Goal: Task Accomplishment & Management: Use online tool/utility

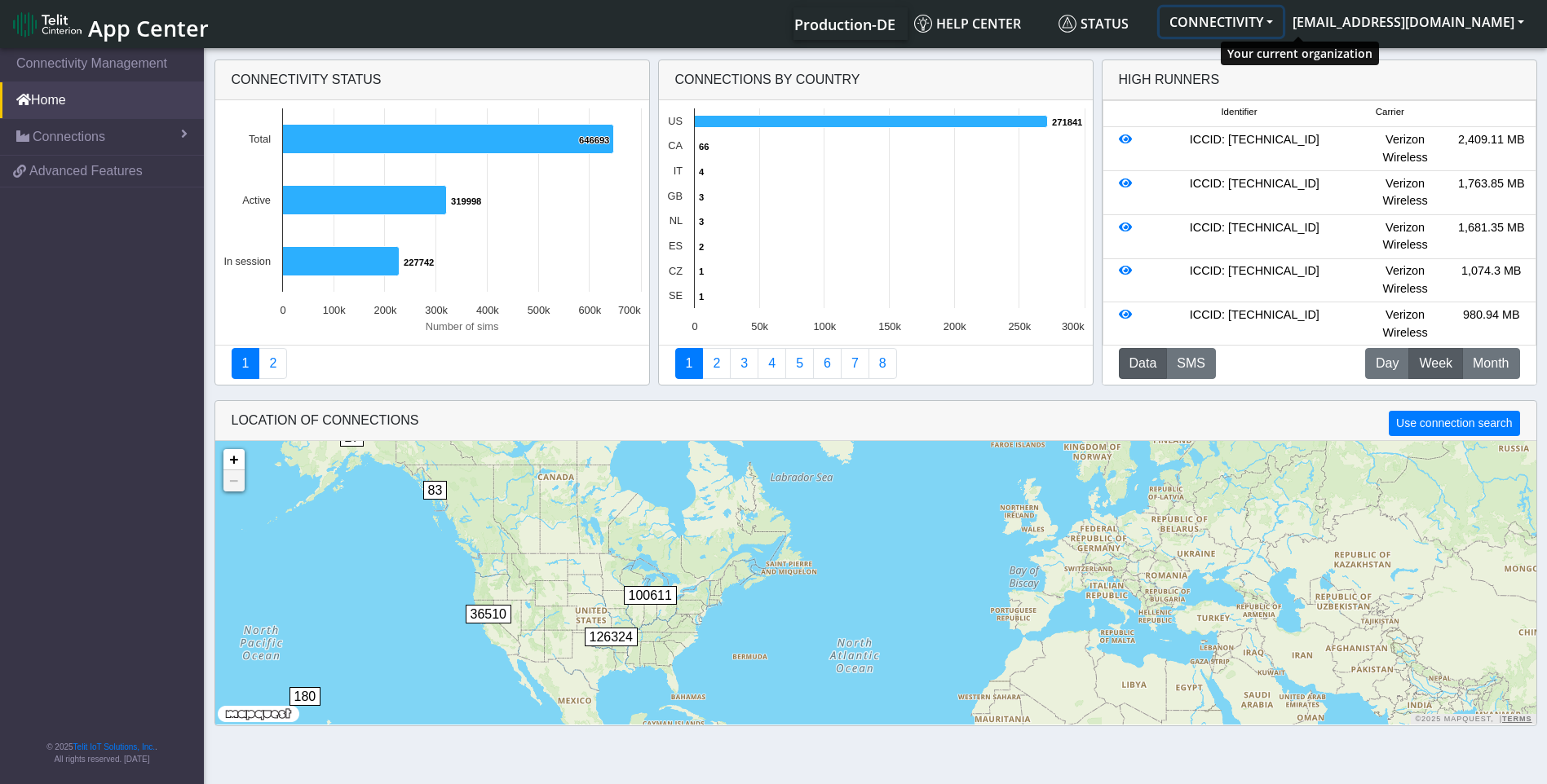
click at [1283, 23] on button "CONNECTIVITY" at bounding box center [1221, 22] width 123 height 30
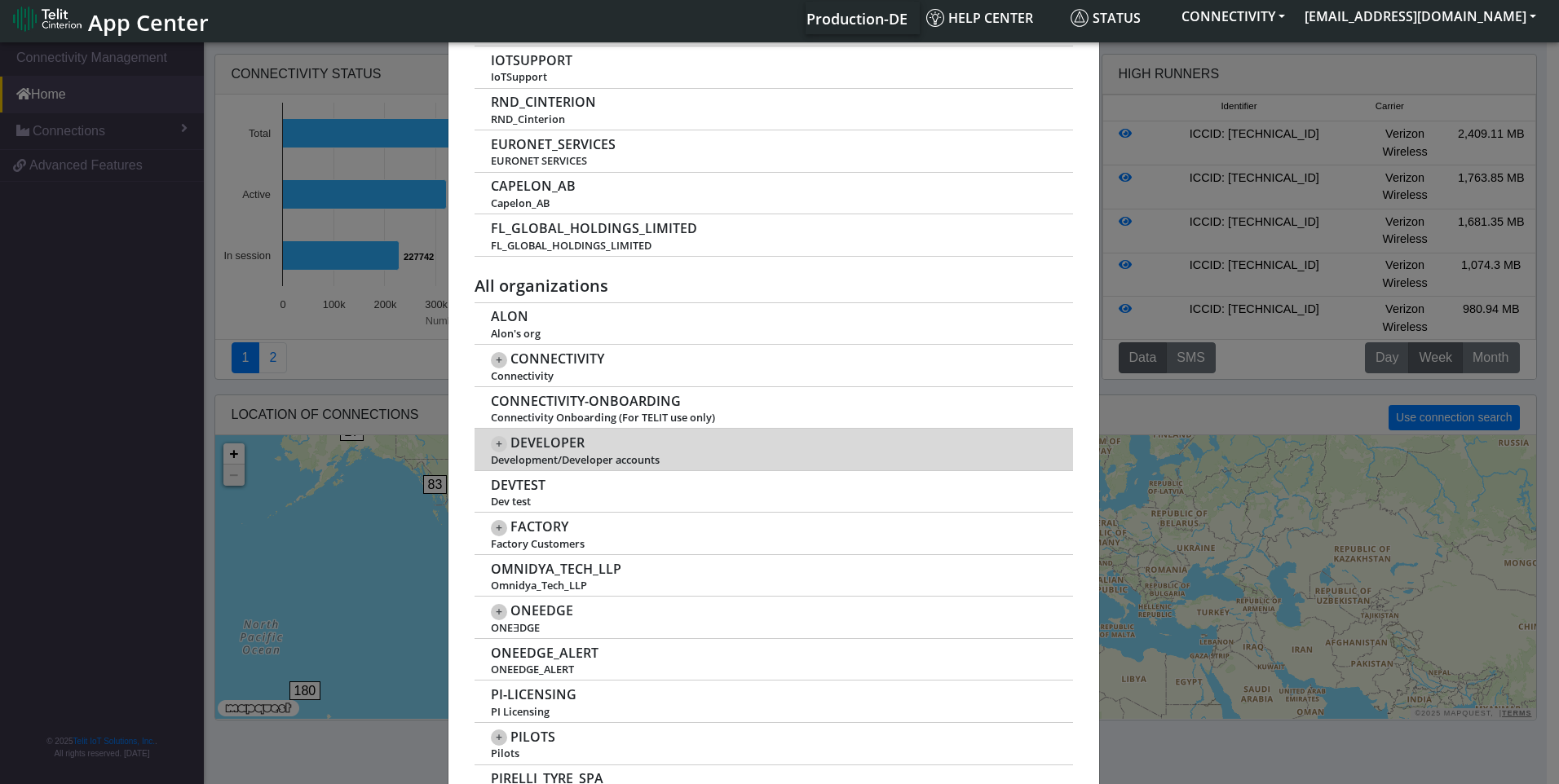
scroll to position [82, 0]
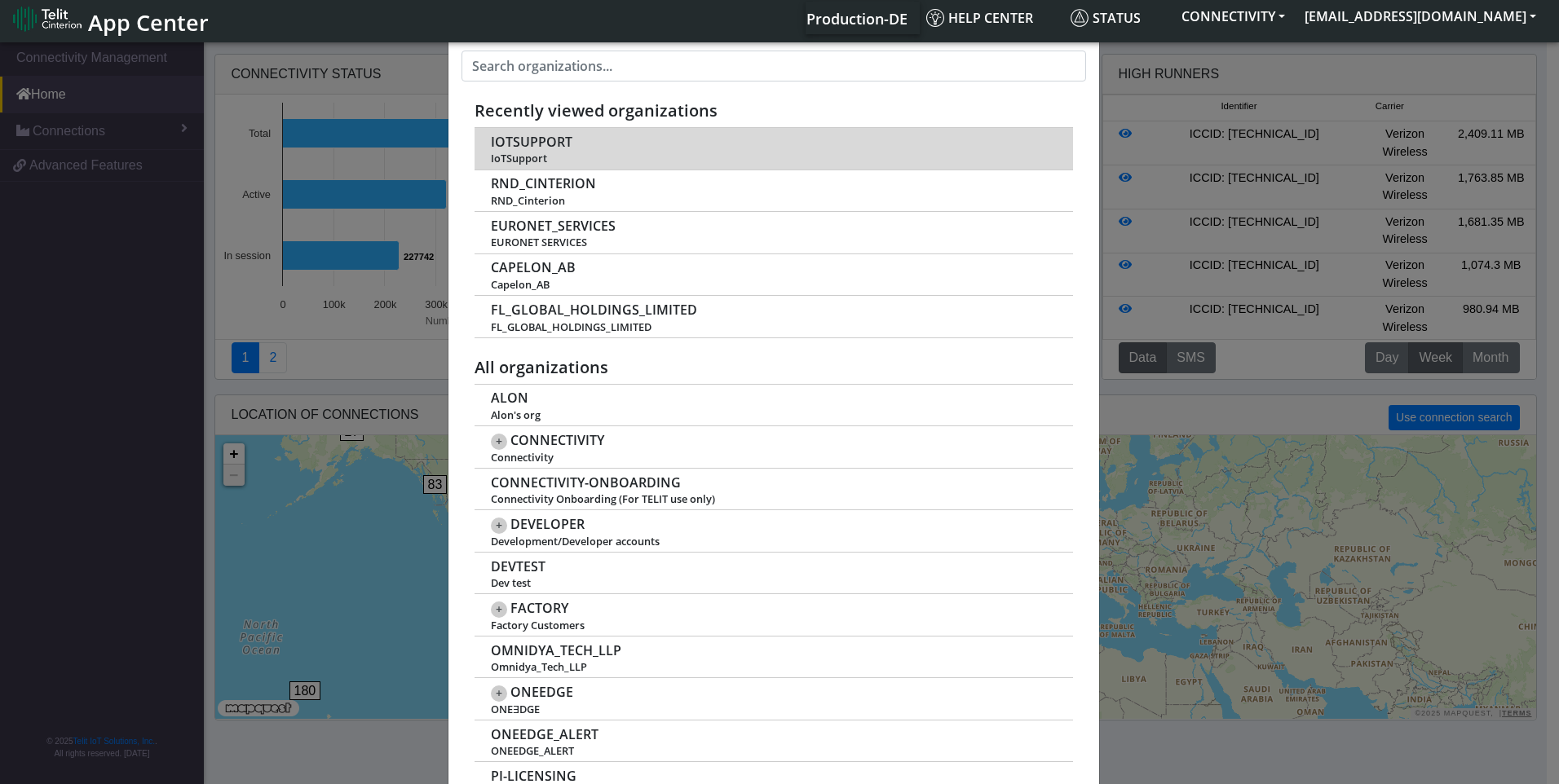
click at [510, 141] on span "IOTSUPPORT" at bounding box center [532, 142] width 82 height 15
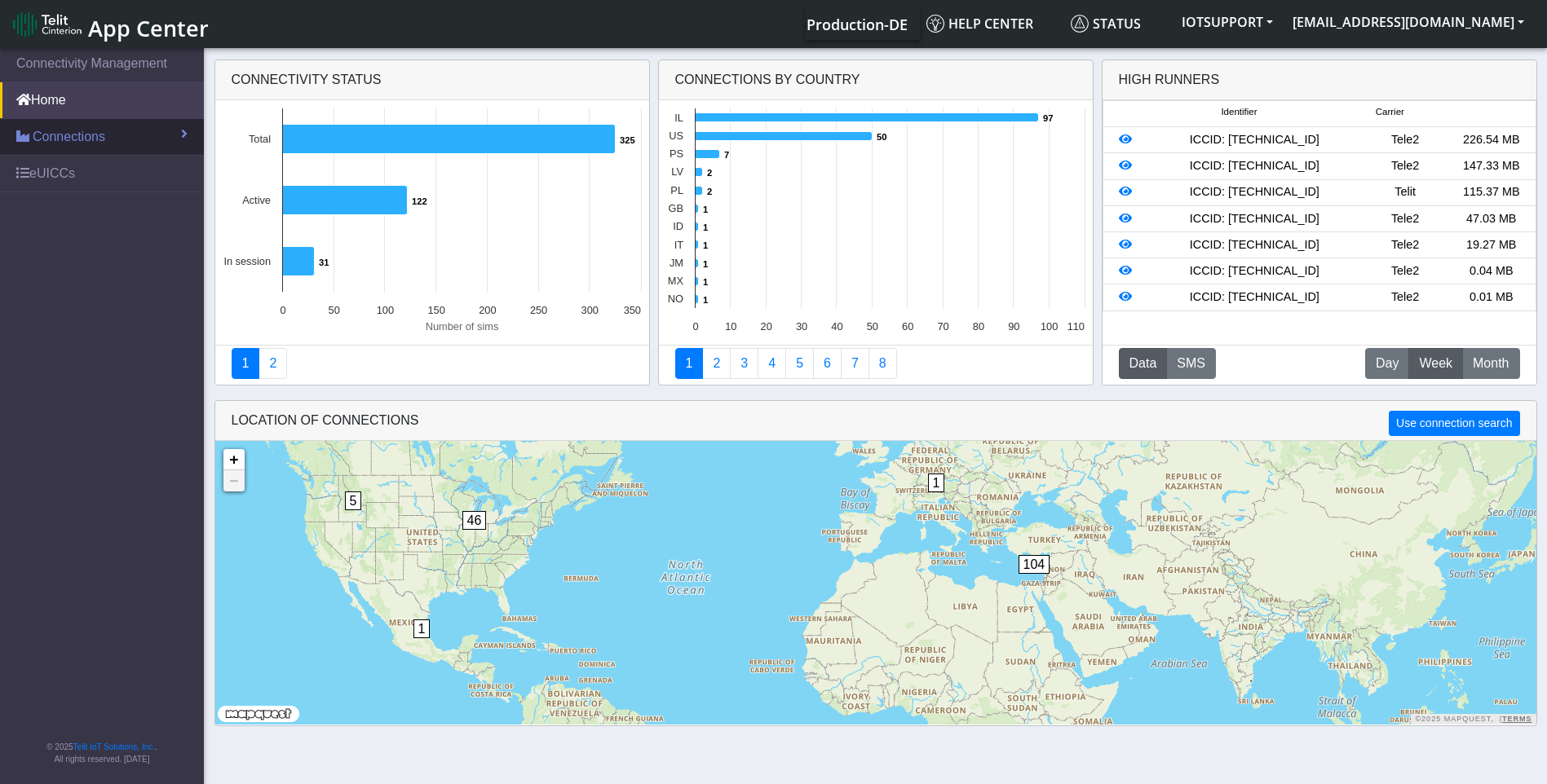
click at [105, 137] on link "Connections" at bounding box center [102, 137] width 204 height 36
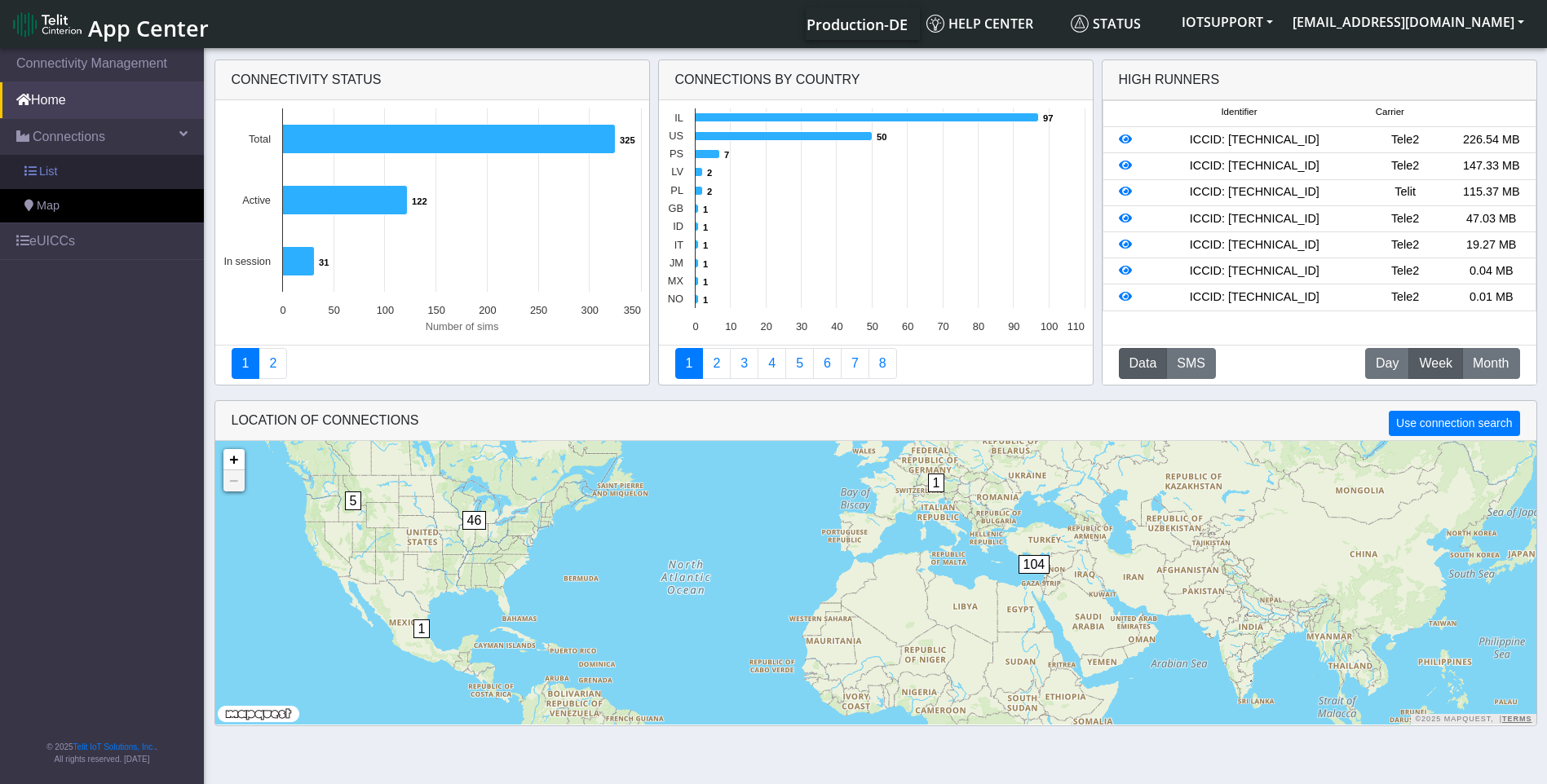
click at [91, 173] on link "List" at bounding box center [102, 172] width 204 height 34
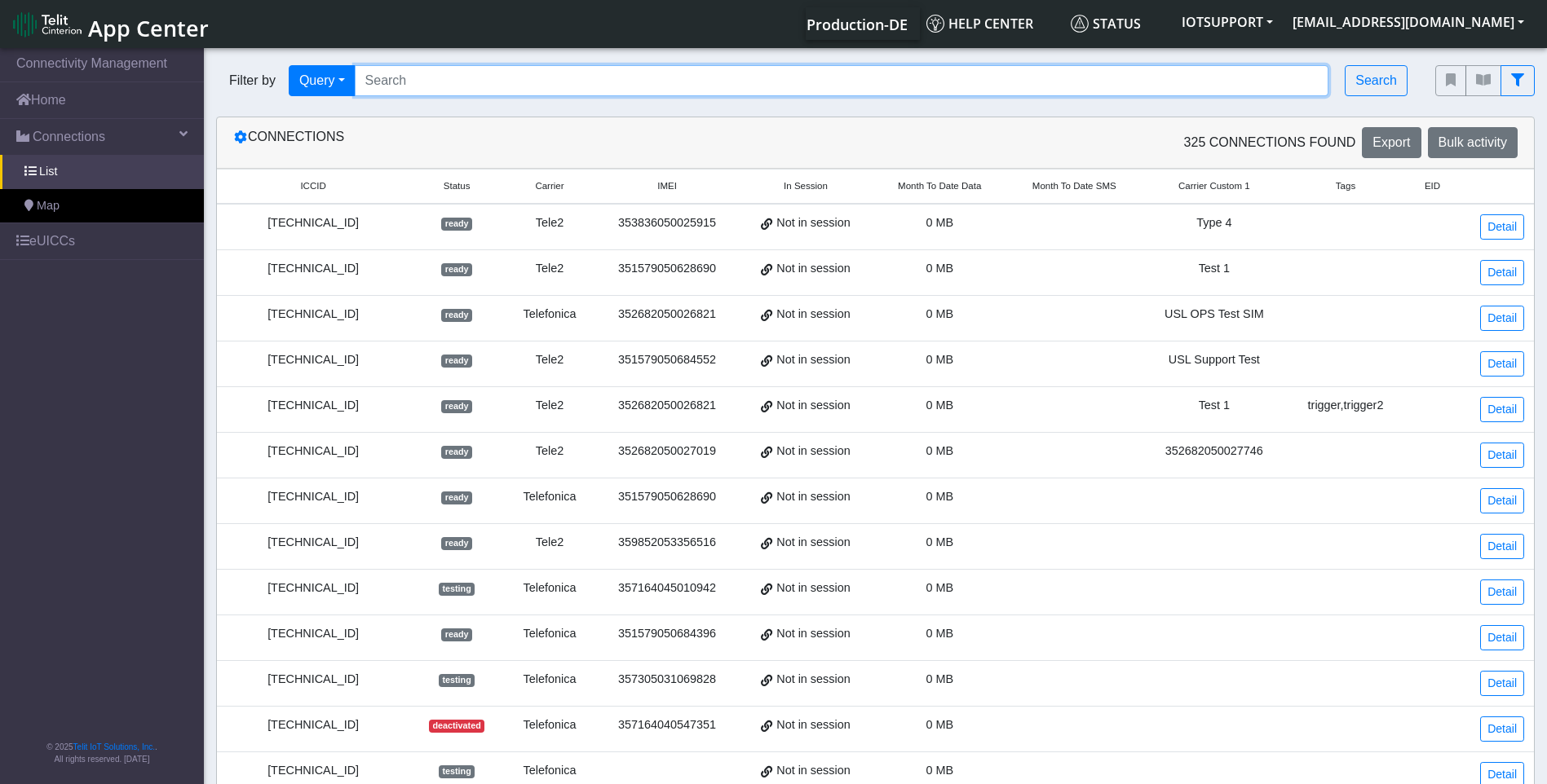
click at [443, 78] on input "Search..." at bounding box center [841, 81] width 974 height 31
paste input "89358152000000843419"
type input "89358152000000843419"
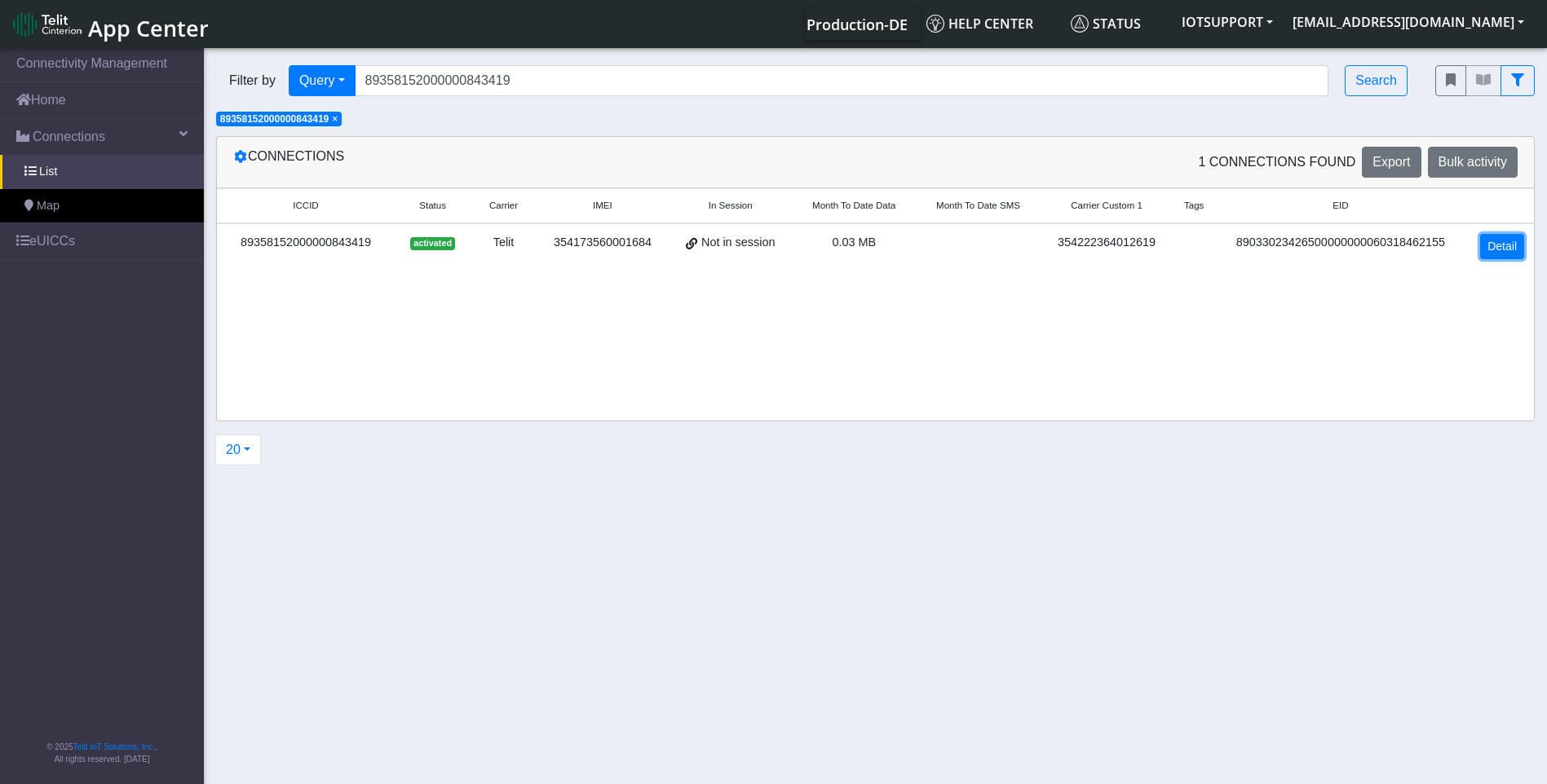
click at [1507, 256] on link "Detail" at bounding box center [1501, 246] width 44 height 25
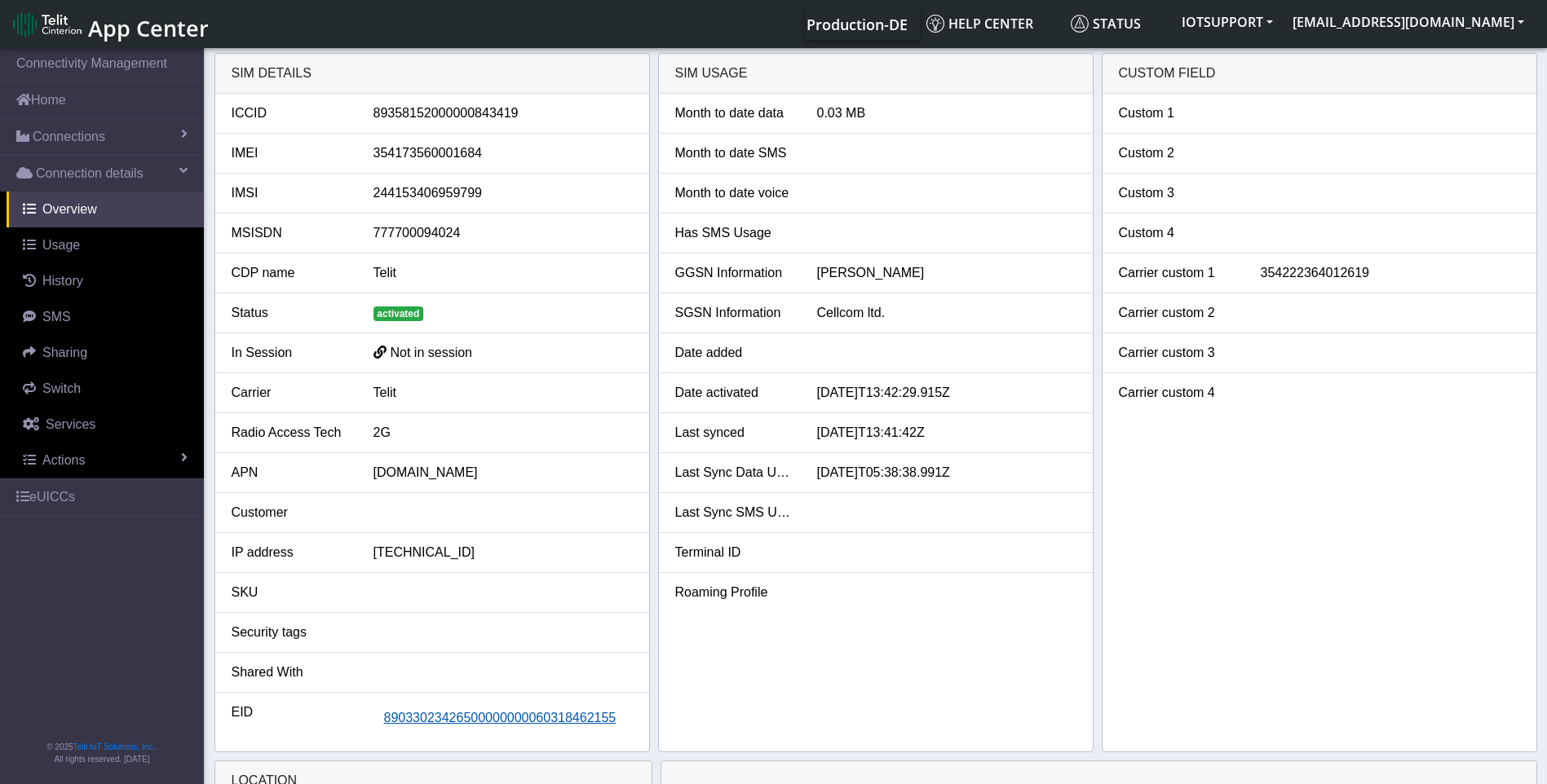
click at [465, 710] on span "89033023426500000000060318462155" at bounding box center [500, 717] width 232 height 13
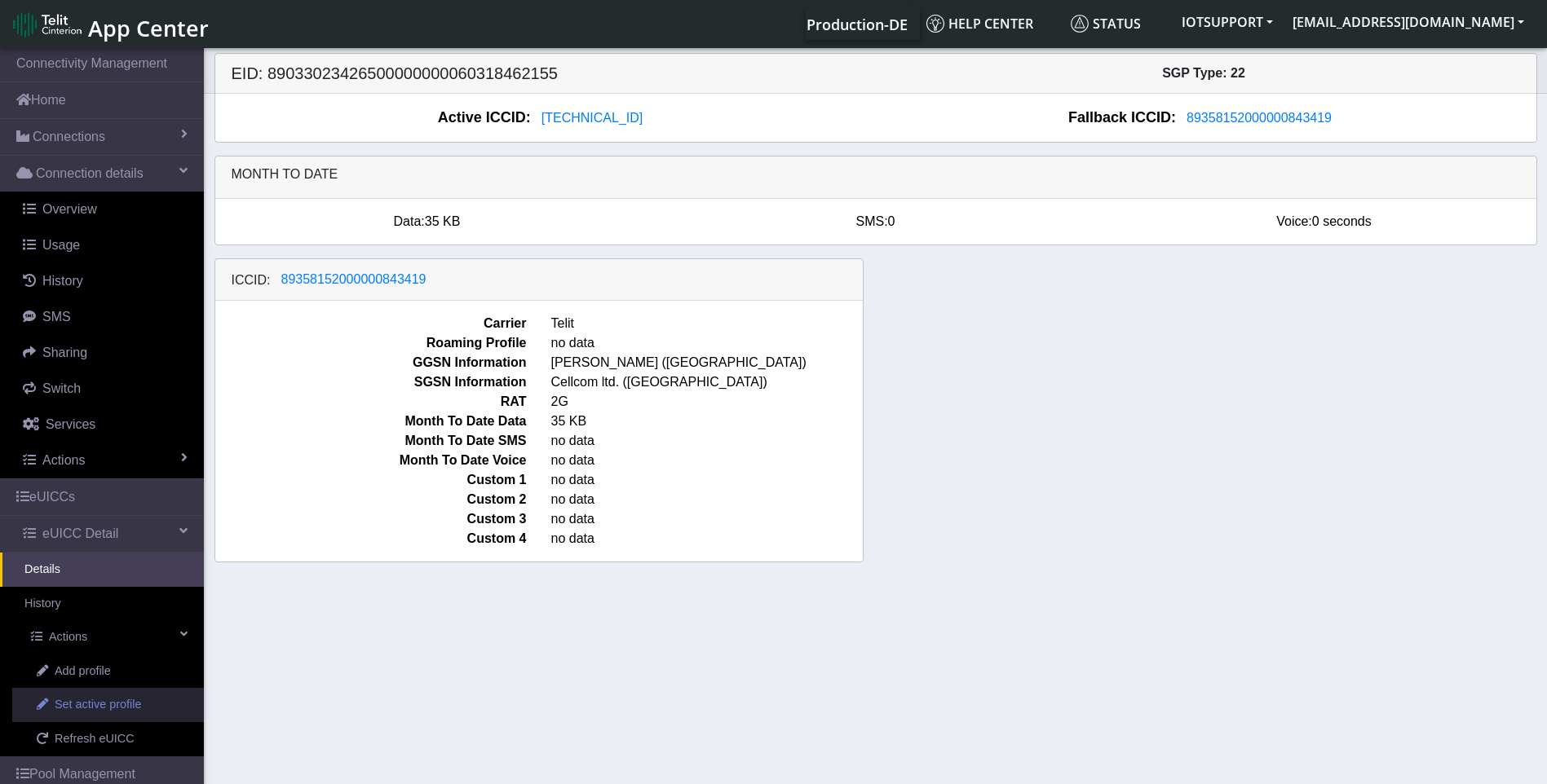
click at [100, 704] on span "Set active profile" at bounding box center [98, 705] width 86 height 18
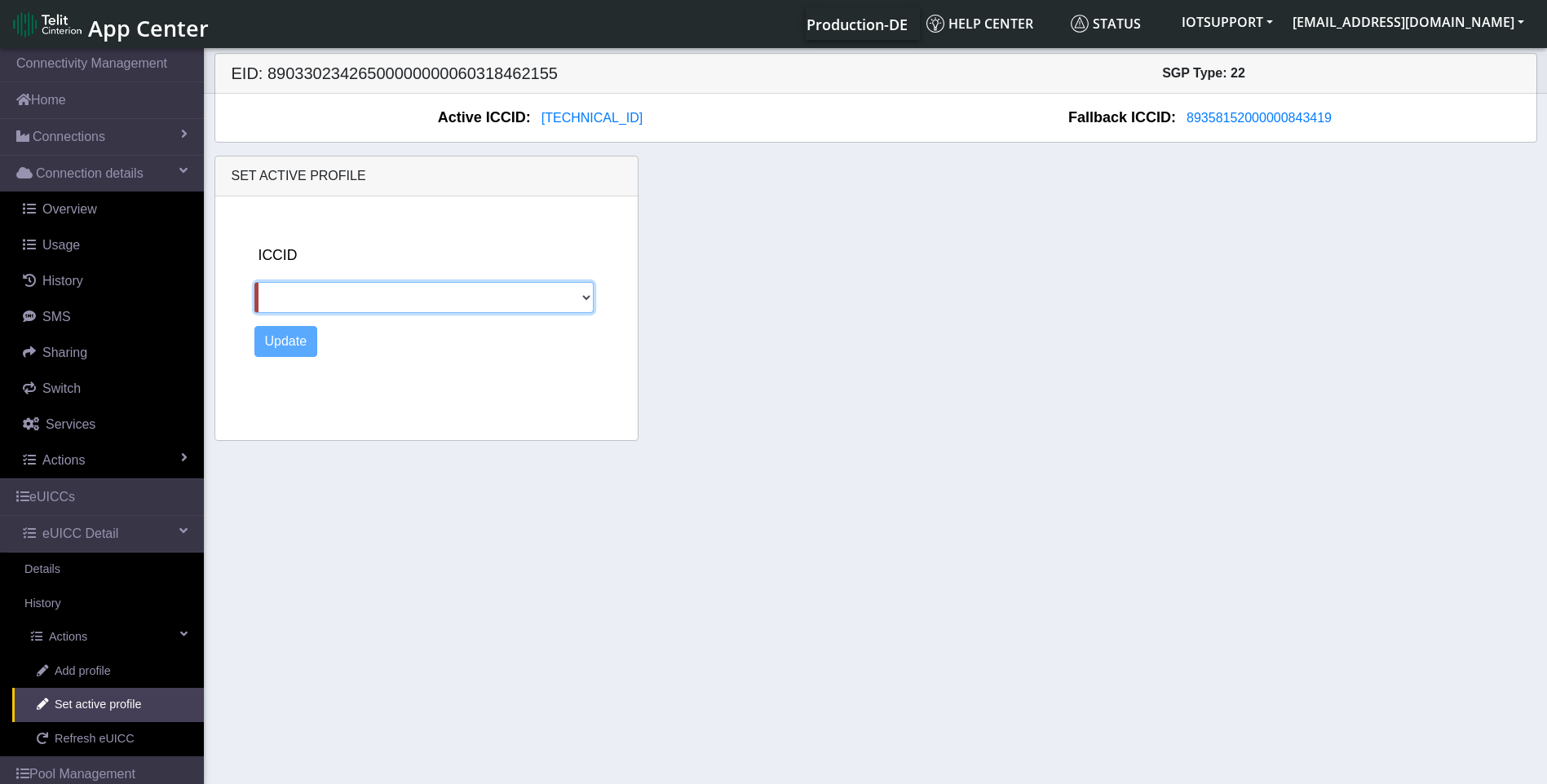
click at [586, 292] on select "89358152000000843419" at bounding box center [424, 298] width 339 height 31
select select "89358152000000843419"
click at [255, 282] on select "89358152000000843419" at bounding box center [424, 298] width 339 height 31
click at [494, 298] on select "89358152000000843419" at bounding box center [424, 298] width 339 height 31
click at [457, 209] on div "ICCID [TECHNICAL_ID] Update" at bounding box center [443, 315] width 390 height 237
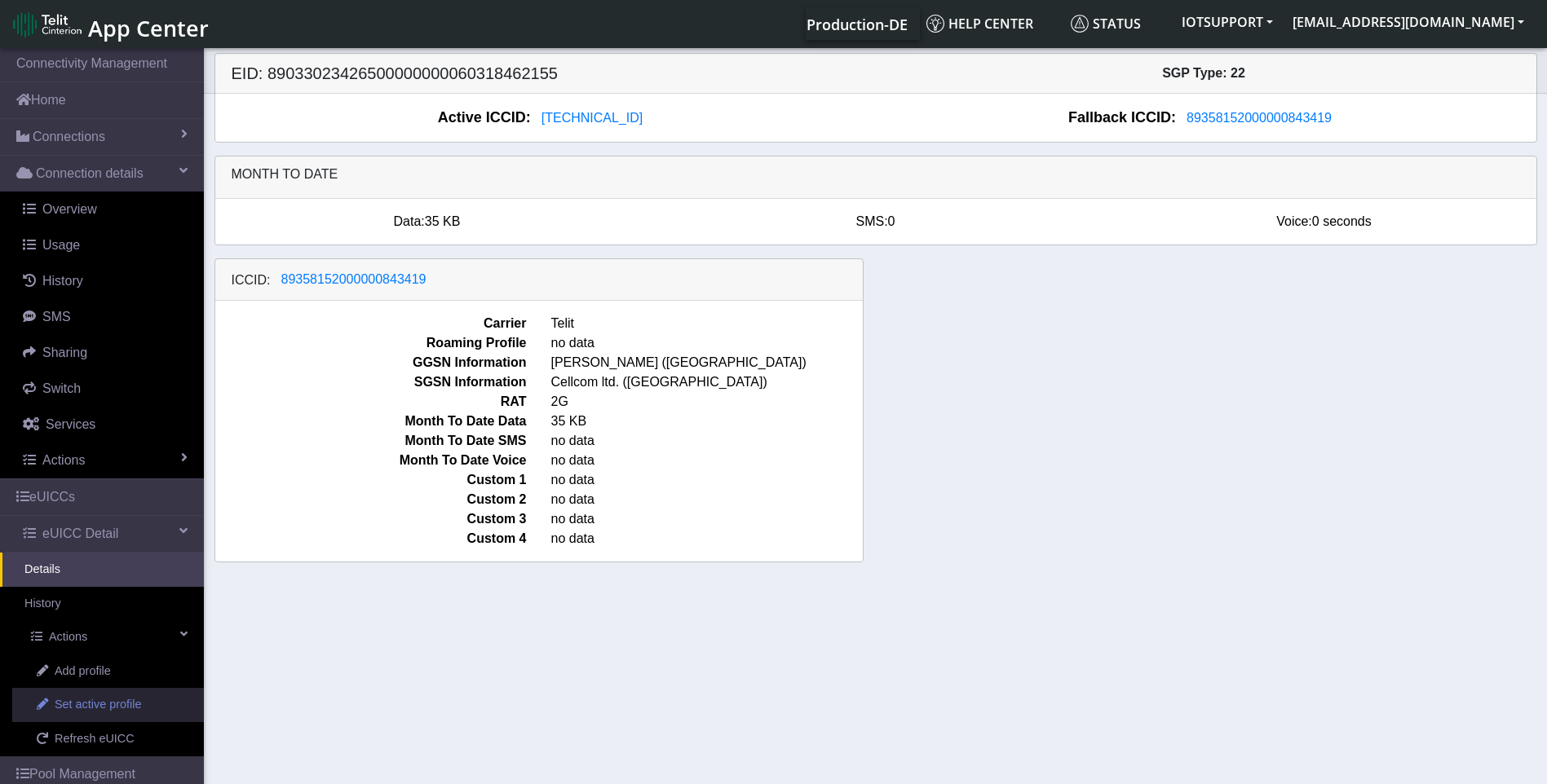
click at [129, 704] on span "Set active profile" at bounding box center [98, 705] width 86 height 18
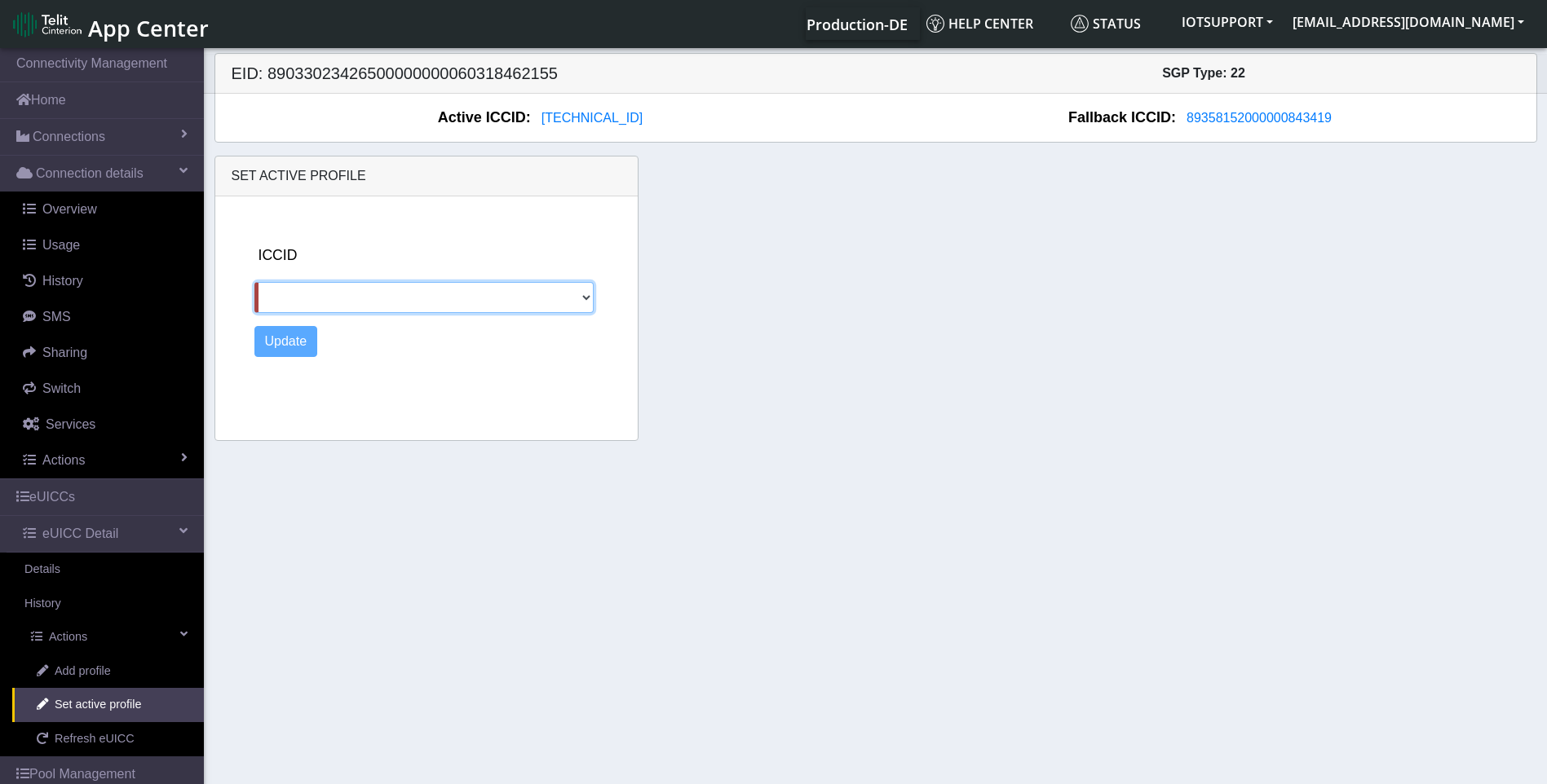
click at [556, 303] on select "89358152000000843419" at bounding box center [424, 298] width 339 height 31
click at [506, 343] on div "Update" at bounding box center [443, 342] width 378 height 31
click at [517, 294] on select "89358152000000843419" at bounding box center [424, 298] width 339 height 31
select select "89358152000000843419"
click at [255, 282] on select "89358152000000843419" at bounding box center [424, 298] width 339 height 31
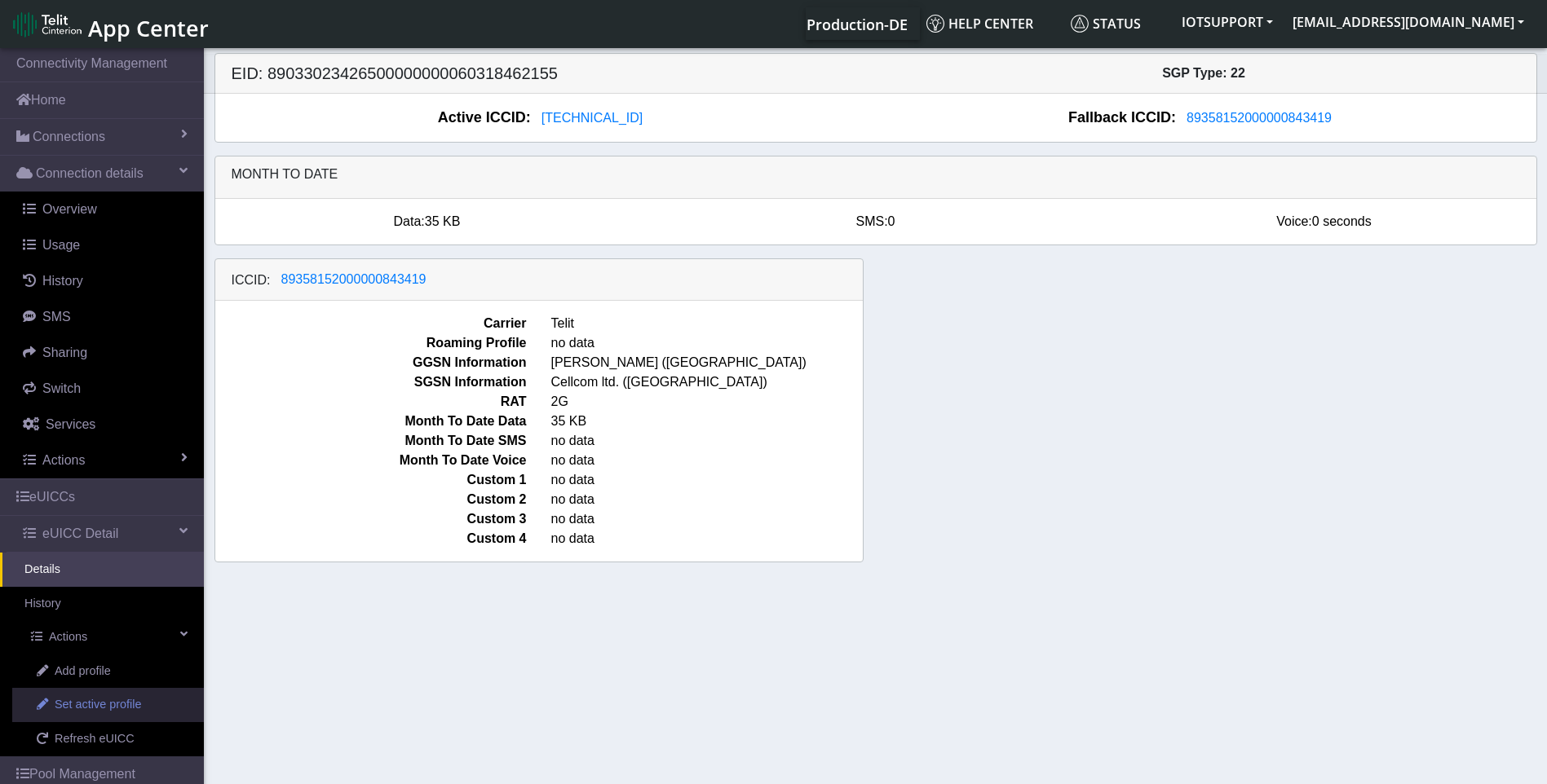
click at [107, 710] on span "Set active profile" at bounding box center [98, 705] width 86 height 18
select select
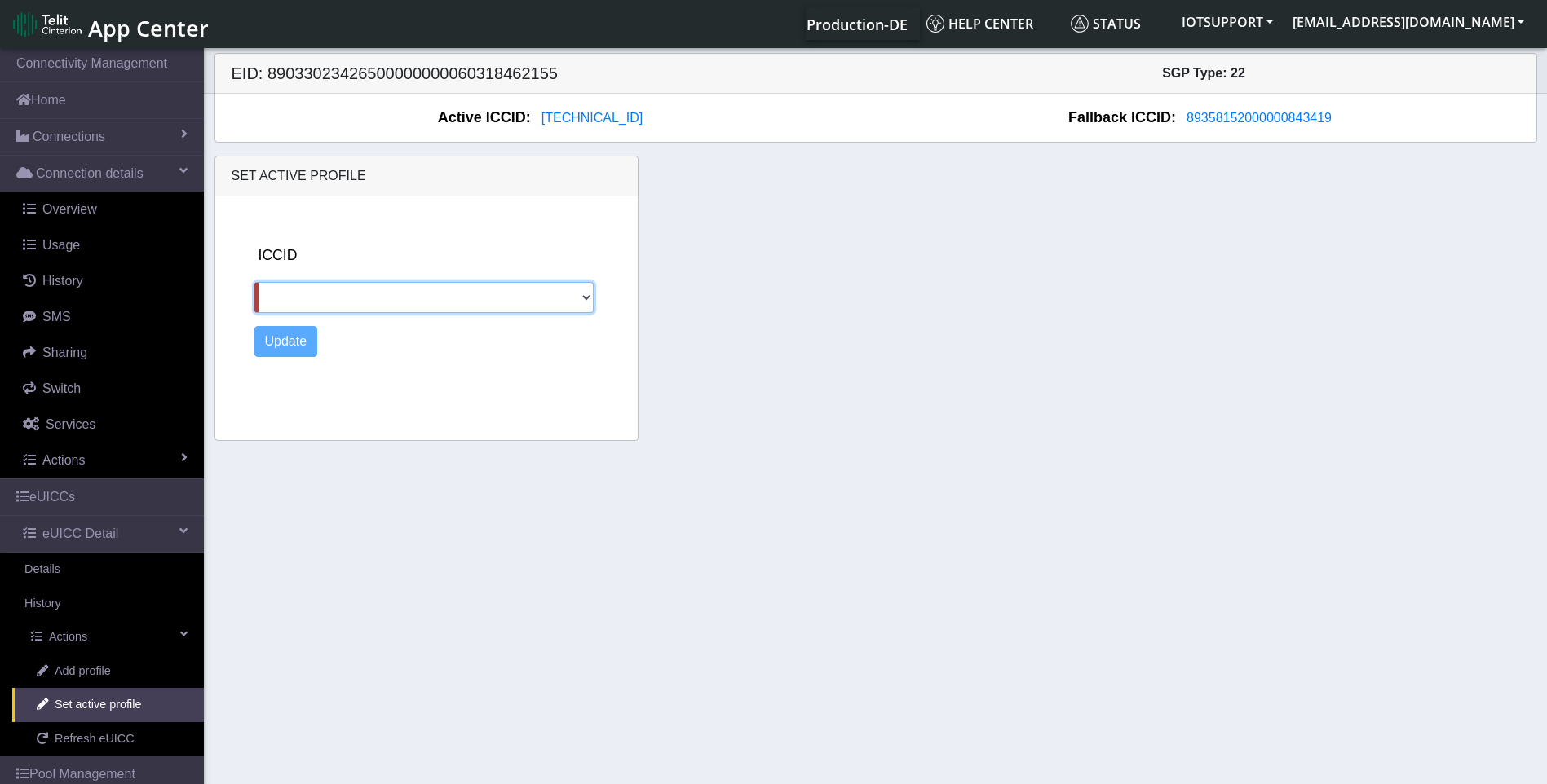
click at [555, 296] on select "89358152000000843419" at bounding box center [424, 298] width 339 height 31
click at [400, 387] on div "ICCID [TECHNICAL_ID] Update" at bounding box center [443, 315] width 390 height 237
click at [594, 123] on span "[TECHNICAL_ID]" at bounding box center [592, 117] width 101 height 13
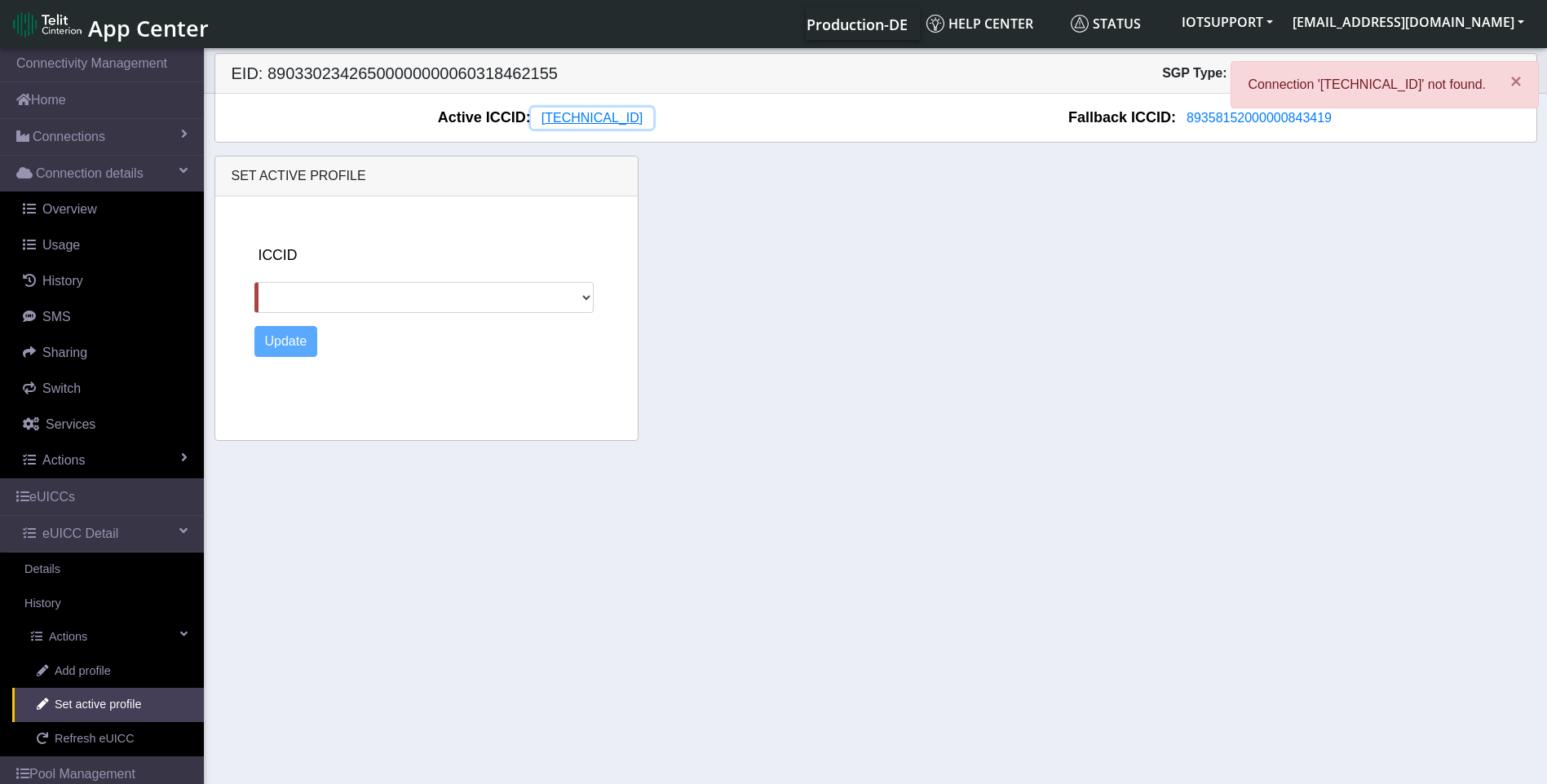
drag, startPoint x: 661, startPoint y: 117, endPoint x: 506, endPoint y: 116, distance: 155.0
click at [506, 116] on div "Active ICCID: [TECHNICAL_ID]" at bounding box center [545, 118] width 659 height 22
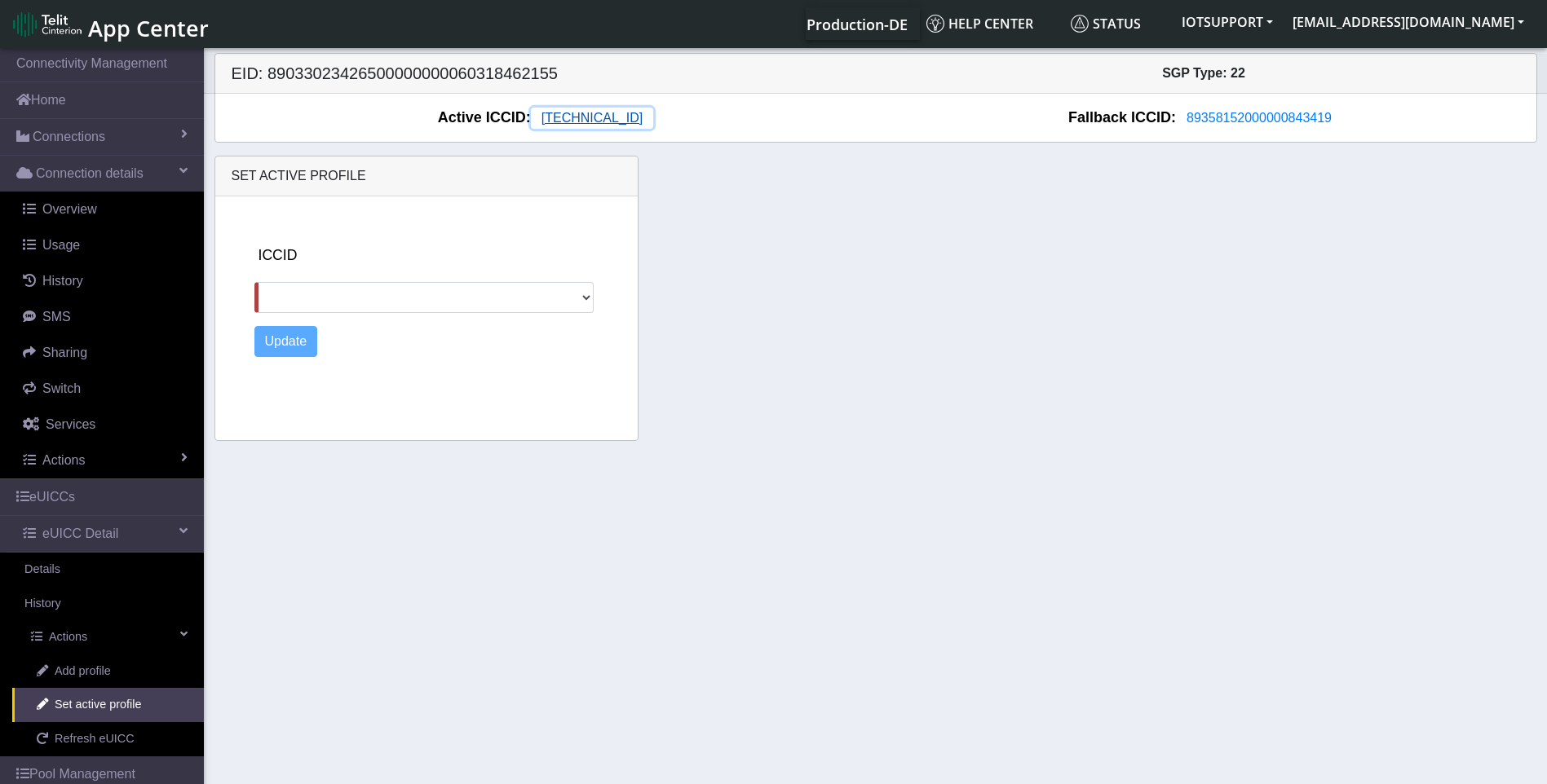
drag, startPoint x: 541, startPoint y: 116, endPoint x: 514, endPoint y: 117, distance: 27.0
click at [531, 117] on button "[TECHNICAL_ID]" at bounding box center [592, 119] width 122 height 22
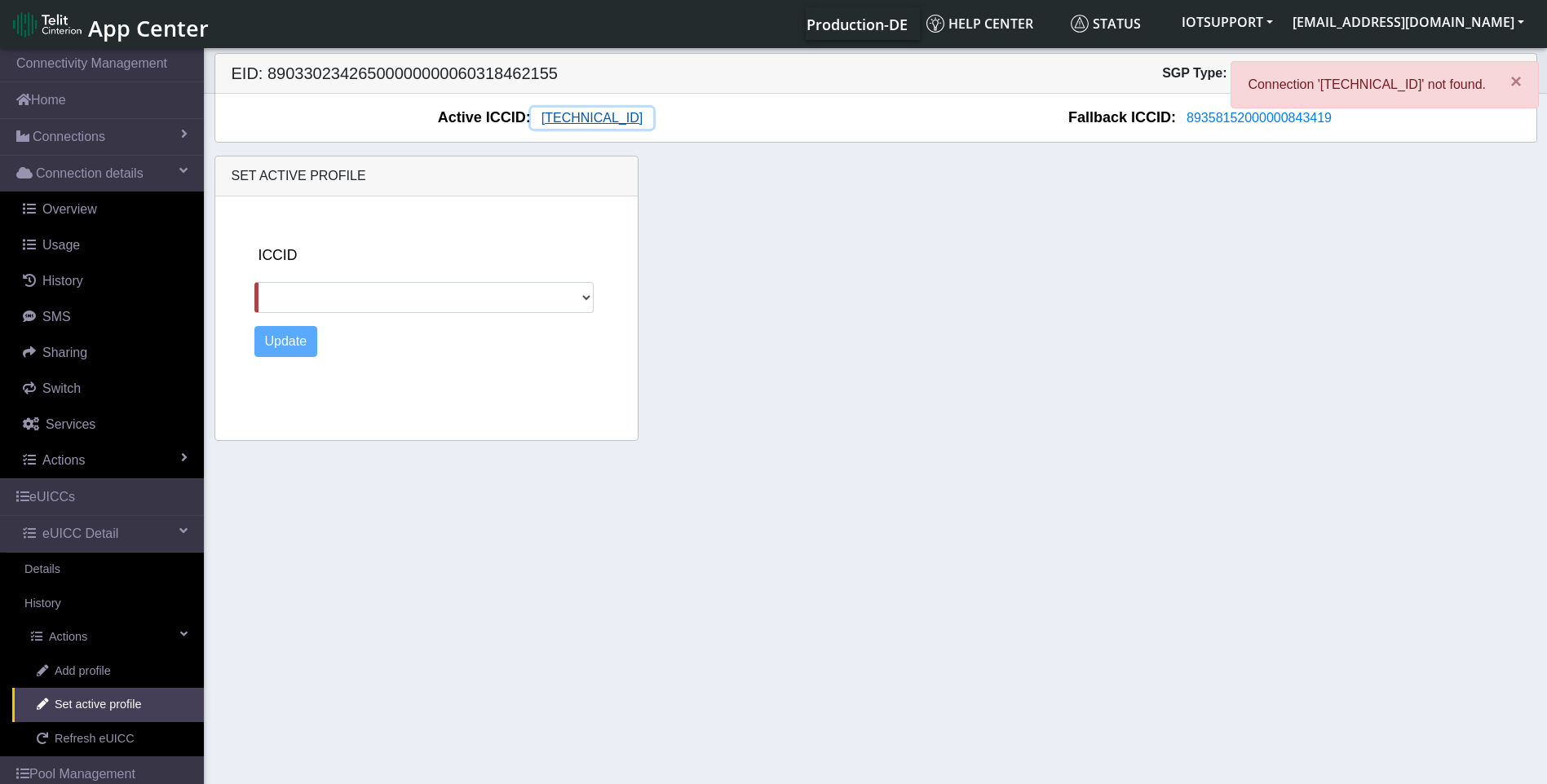
drag, startPoint x: 513, startPoint y: 118, endPoint x: 649, endPoint y: 117, distance: 136.0
click at [649, 117] on button "[TECHNICAL_ID]" at bounding box center [592, 119] width 122 height 22
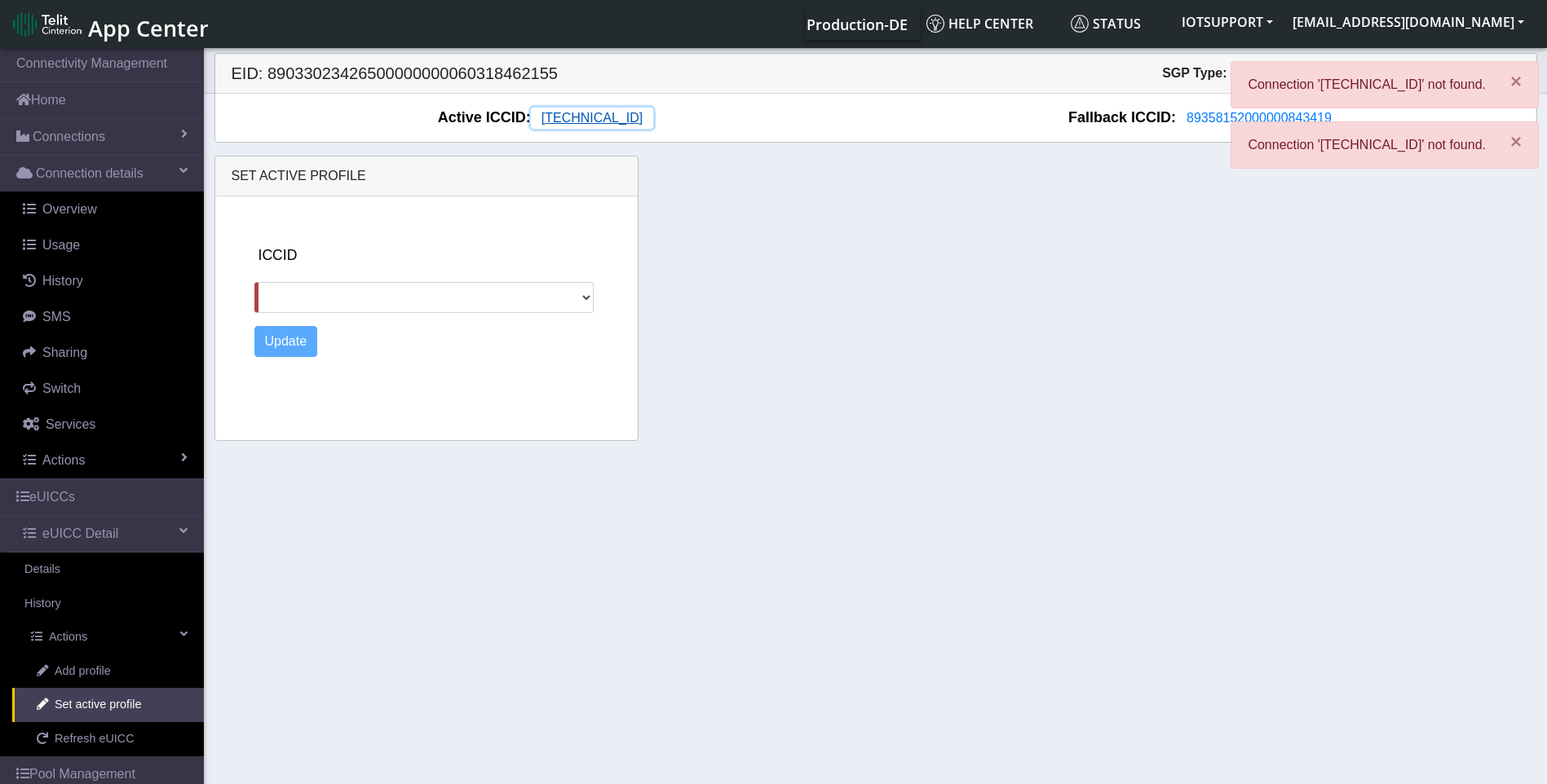
drag, startPoint x: 660, startPoint y: 118, endPoint x: 522, endPoint y: 111, distance: 138.2
click at [531, 111] on button "[TECHNICAL_ID]" at bounding box center [592, 119] width 122 height 22
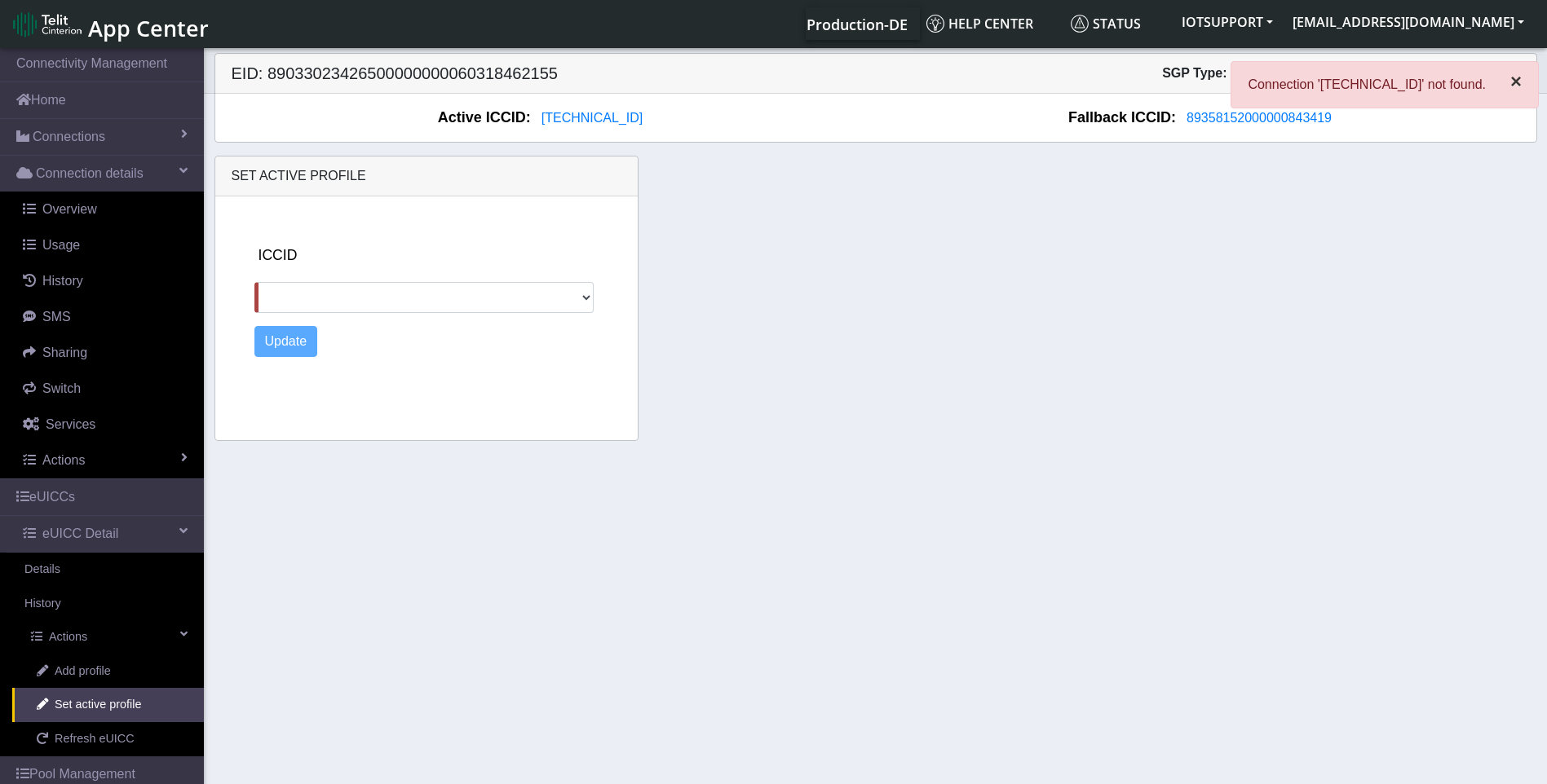
click at [1510, 85] on span "×" at bounding box center [1516, 81] width 12 height 22
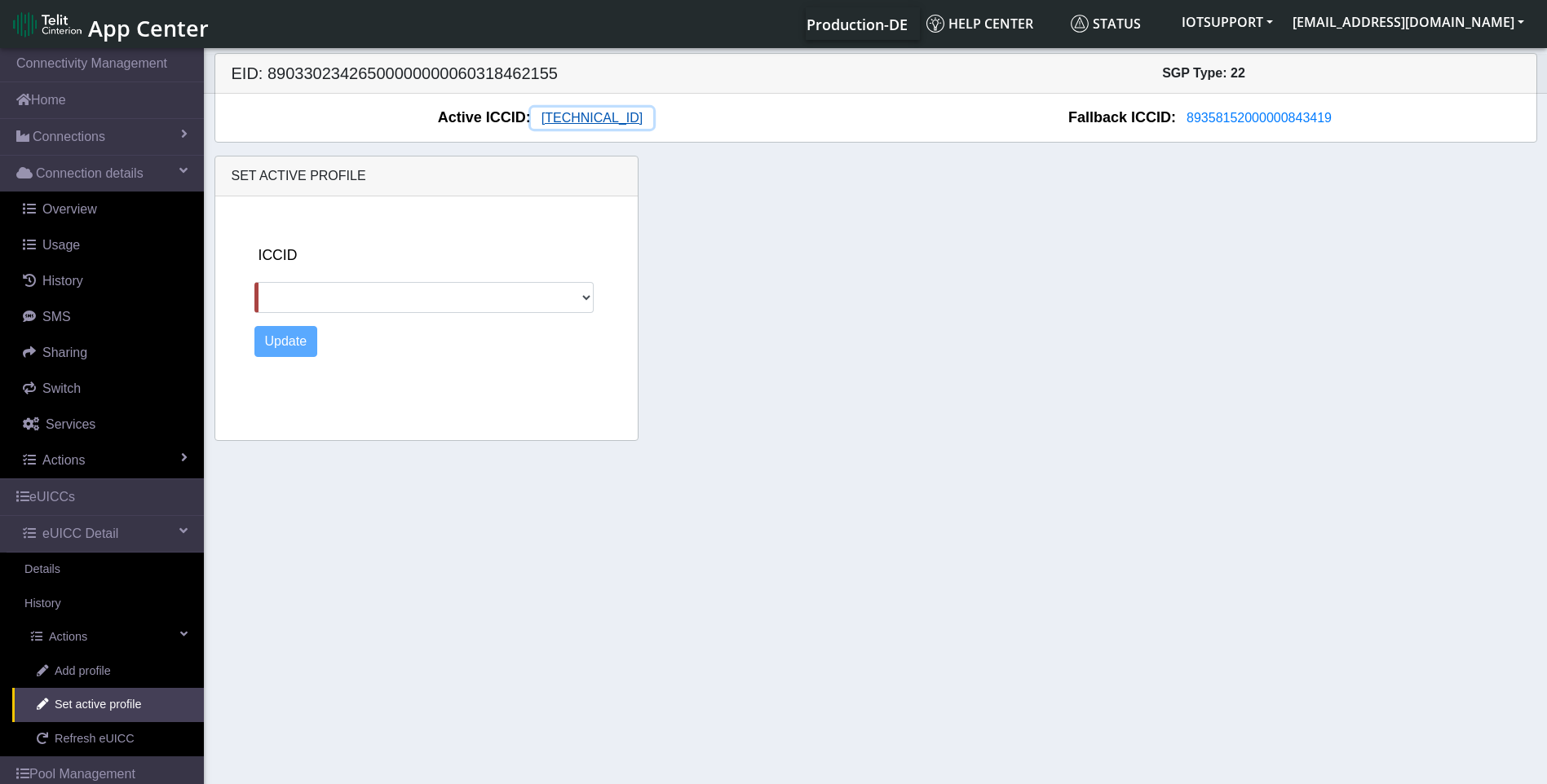
drag, startPoint x: 592, startPoint y: 110, endPoint x: 559, endPoint y: 113, distance: 33.1
click at [559, 113] on span "[TECHNICAL_ID]" at bounding box center [592, 117] width 101 height 13
drag, startPoint x: 709, startPoint y: 121, endPoint x: 650, endPoint y: 138, distance: 61.4
click at [650, 138] on div "Active ICCID: [TECHNICAL_ID] Fallback ICCID: [TECHNICAL_ID]" at bounding box center [875, 117] width 1320 height 48
drag, startPoint x: 515, startPoint y: 121, endPoint x: 417, endPoint y: 112, distance: 98.4
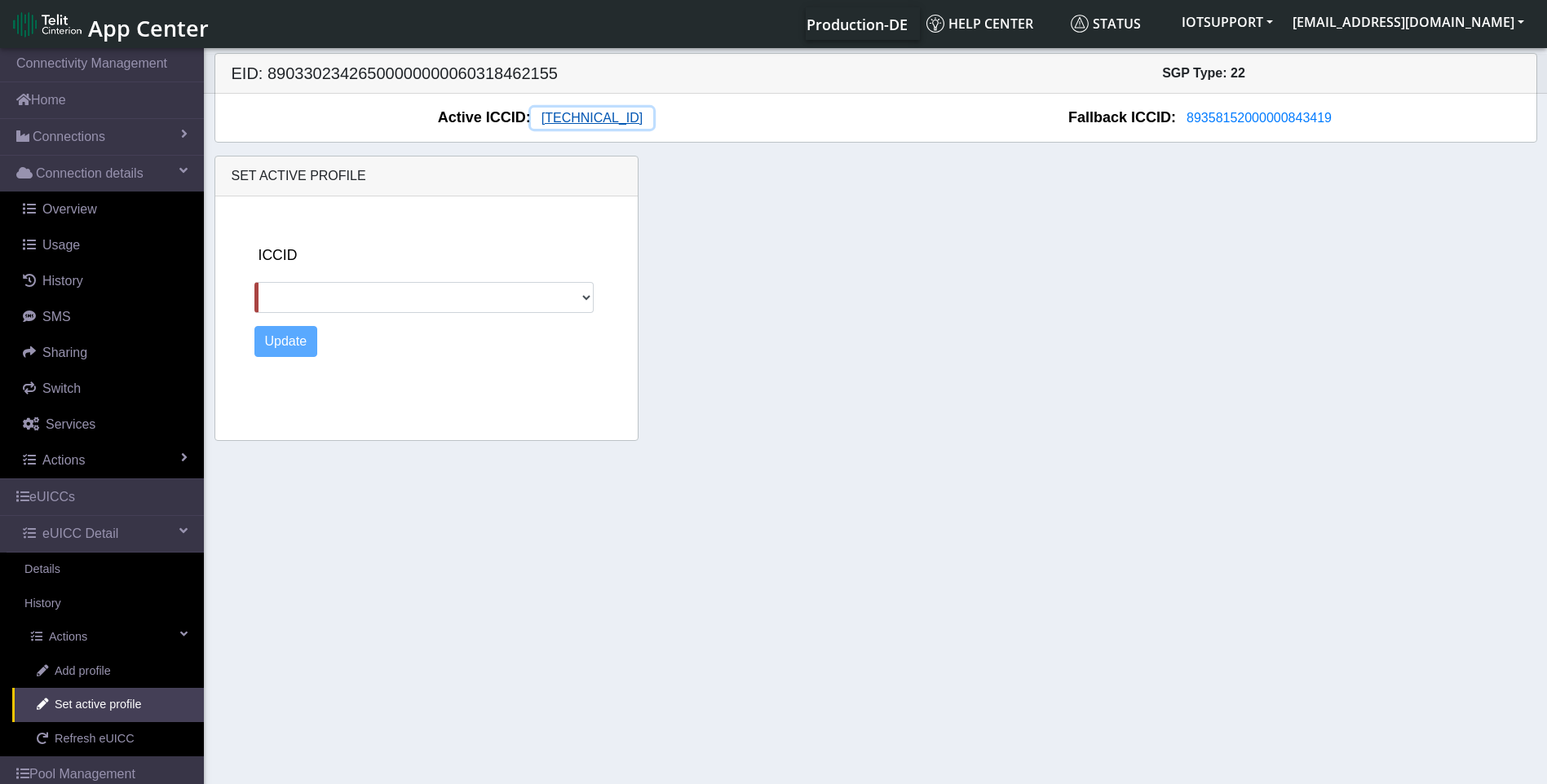
click at [531, 121] on button "[TECHNICAL_ID]" at bounding box center [592, 119] width 122 height 22
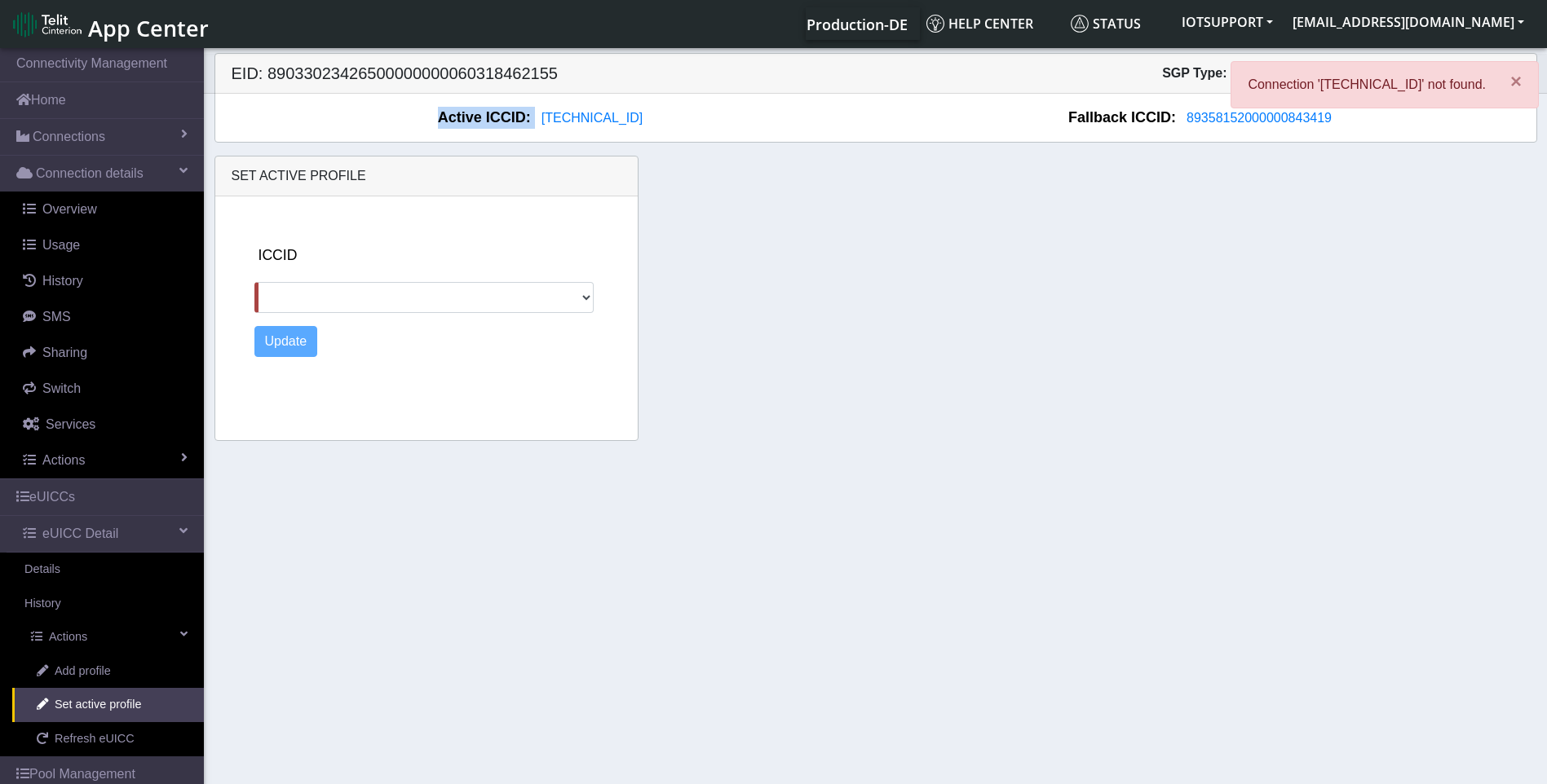
drag, startPoint x: 415, startPoint y: 112, endPoint x: 685, endPoint y: 106, distance: 270.1
click at [685, 106] on div "Active ICCID: [TECHNICAL_ID] Fallback ICCID: [TECHNICAL_ID]" at bounding box center [875, 117] width 1320 height 48
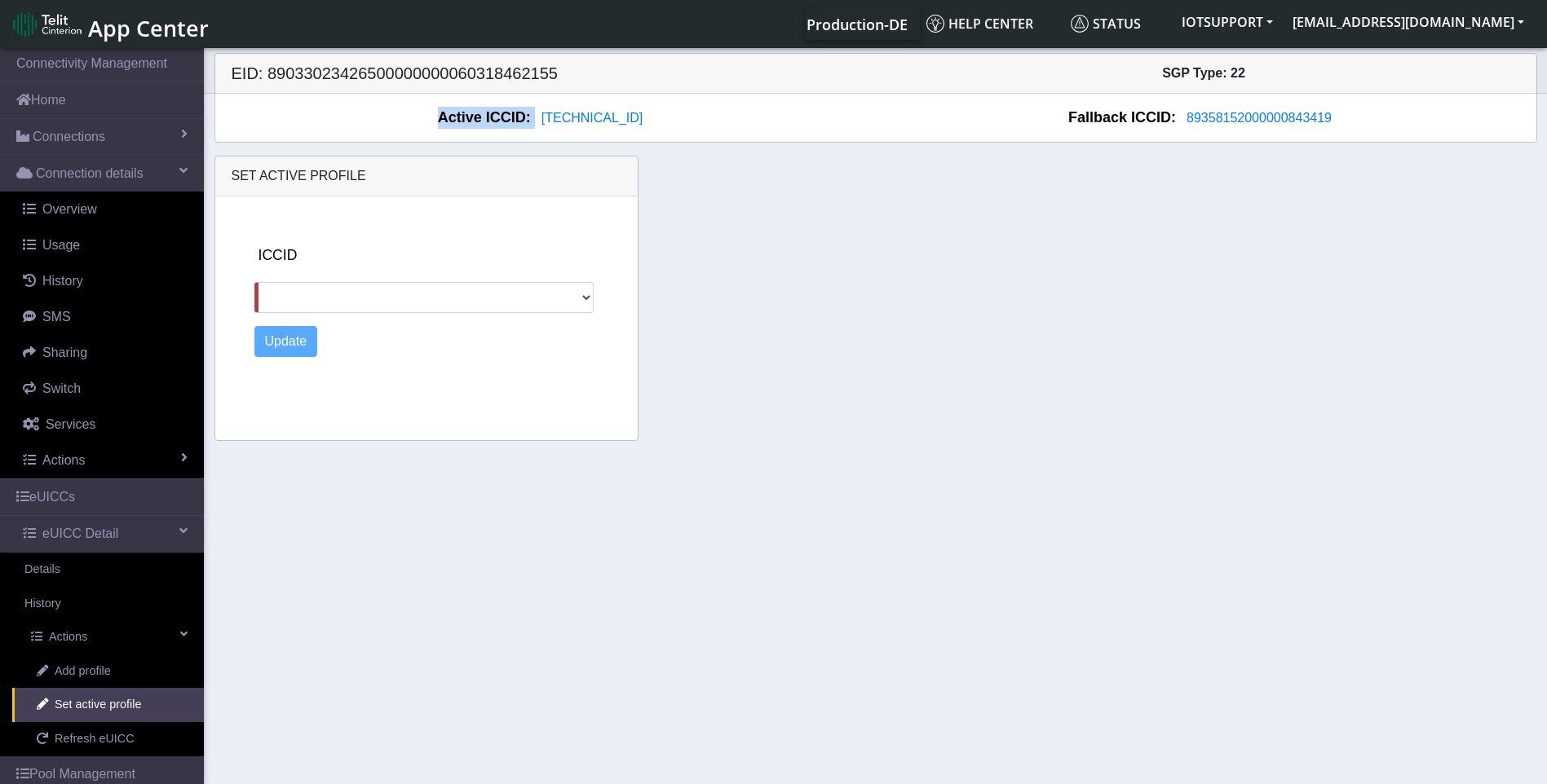
click at [684, 125] on div "Active ICCID: [TECHNICAL_ID]" at bounding box center [545, 118] width 659 height 22
